Goal: Navigation & Orientation: Understand site structure

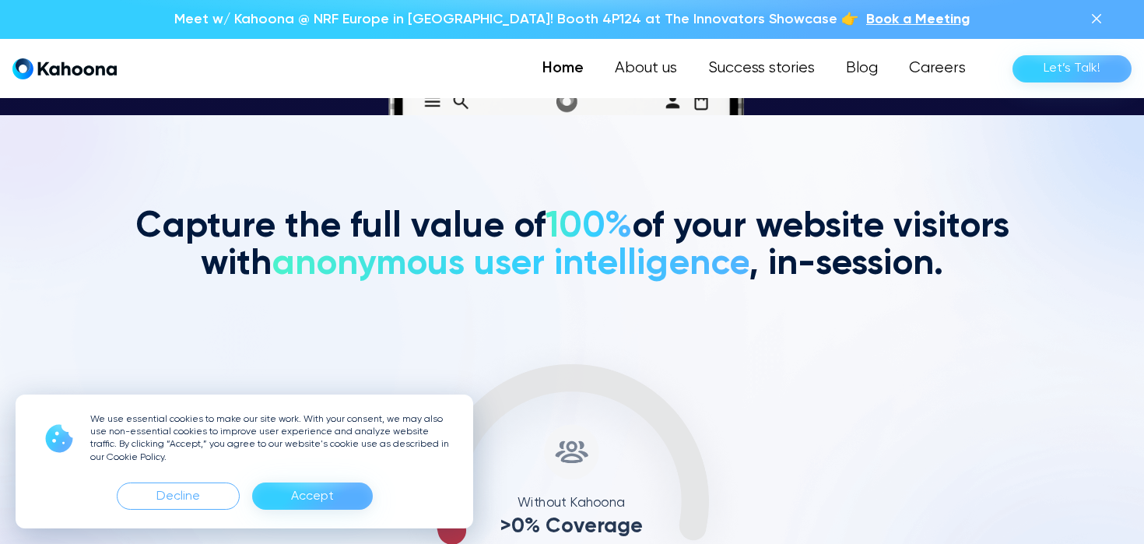
scroll to position [428, 0]
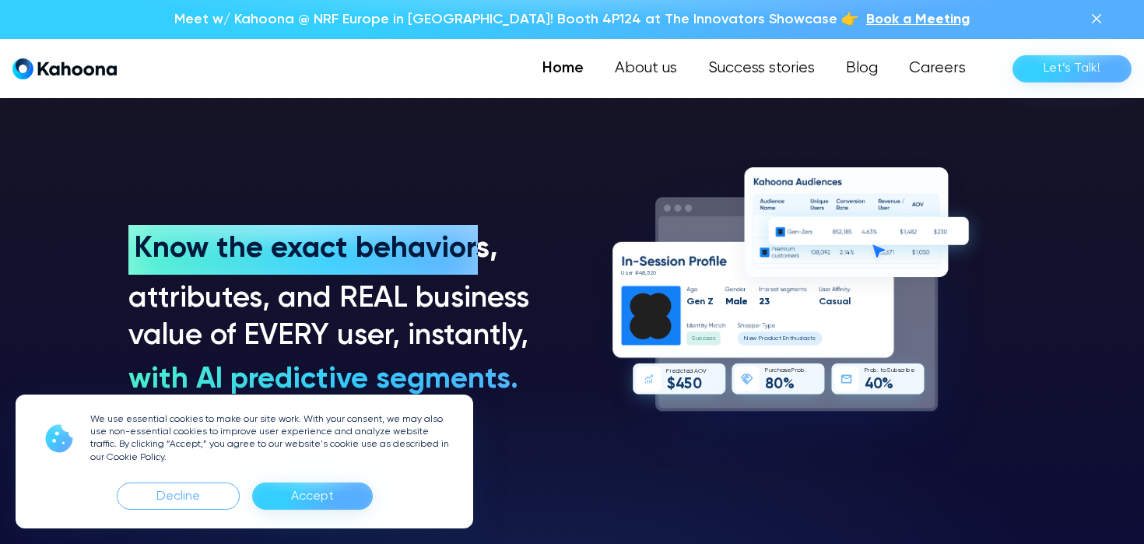
click at [317, 488] on div "Accept" at bounding box center [312, 496] width 43 height 25
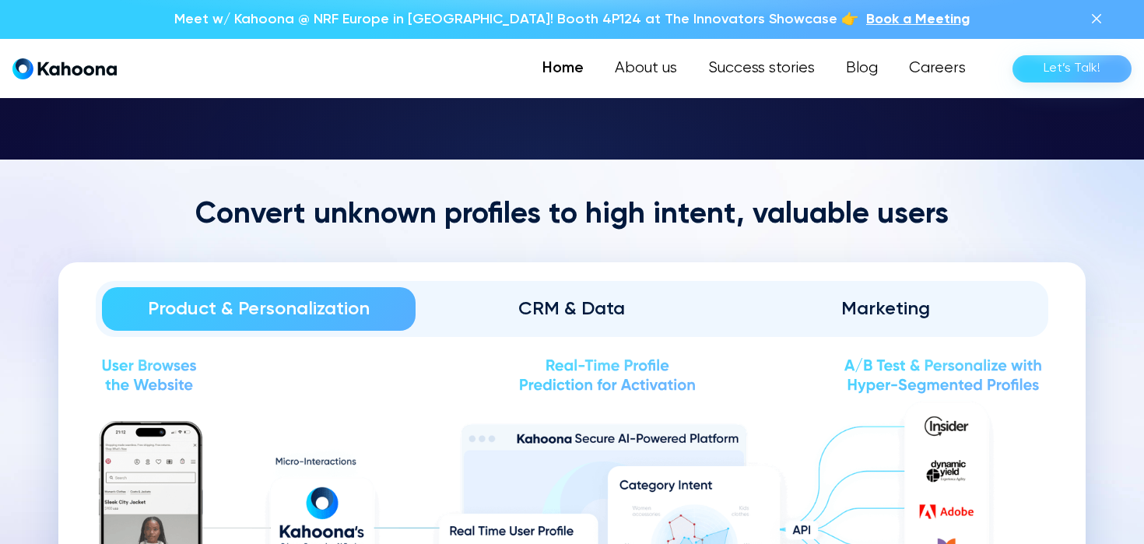
scroll to position [1557, 0]
click at [522, 287] on link "CRM & Data" at bounding box center [573, 309] width 314 height 44
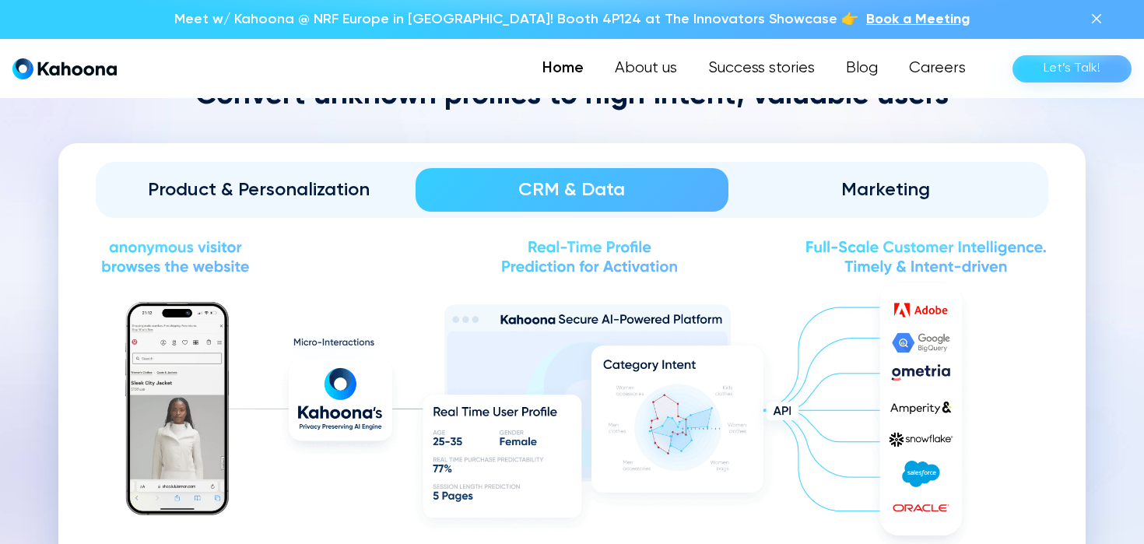
scroll to position [1676, 0]
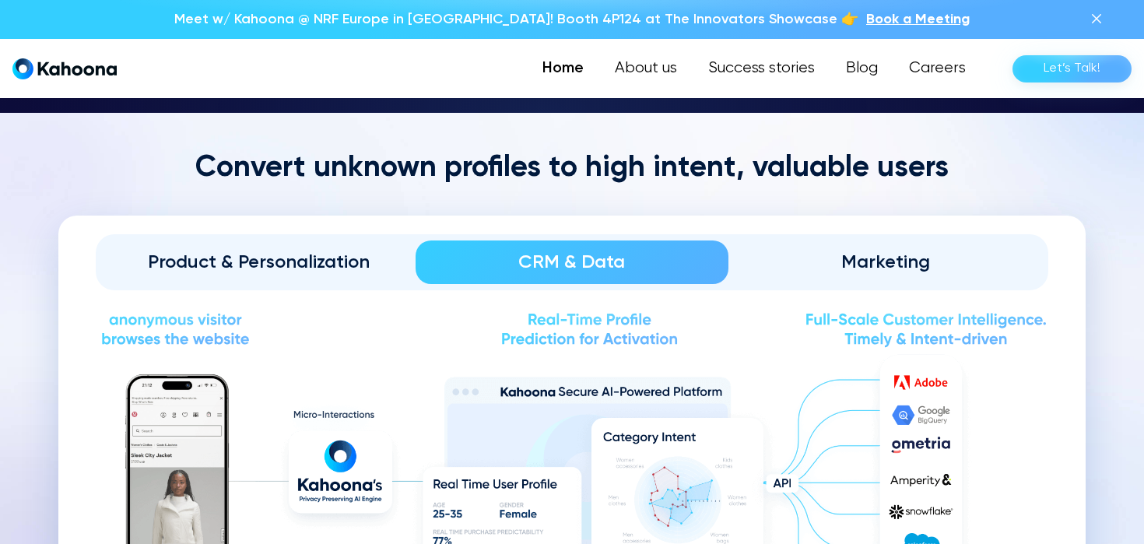
click at [527, 185] on div "Convert unknown profiles to high intent, valuable users Product & Personalizati…" at bounding box center [571, 413] width 1027 height 526
click at [662, 73] on link "About us" at bounding box center [645, 68] width 95 height 31
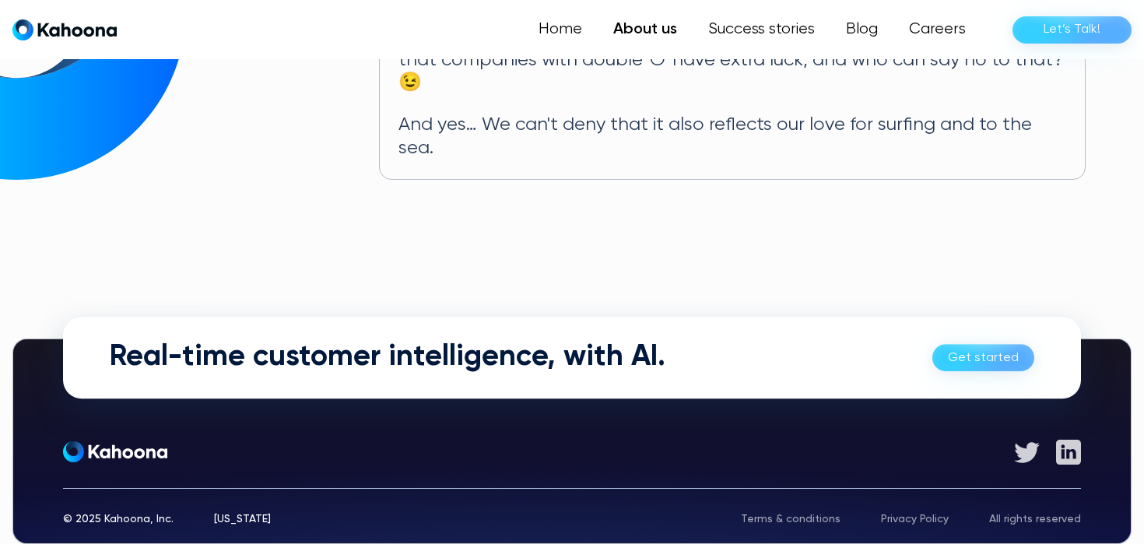
scroll to position [1012, 0]
